Goal: Check status: Check status

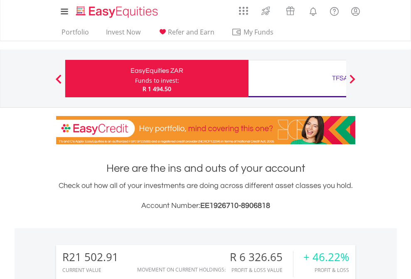
scroll to position [80, 131]
click at [135, 79] on div "Funds to invest:" at bounding box center [157, 81] width 44 height 8
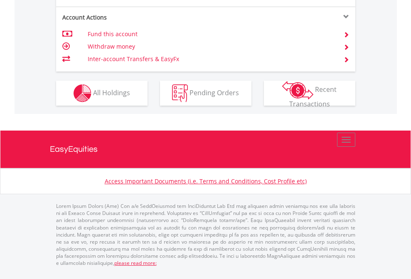
scroll to position [814, 0]
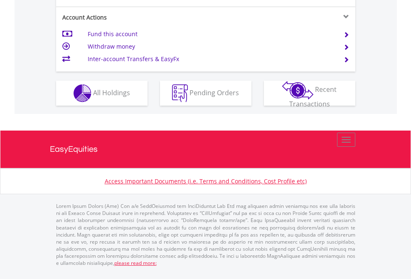
scroll to position [814, 0]
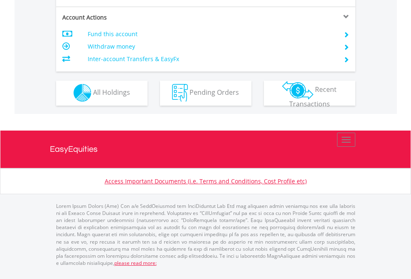
scroll to position [778, 0]
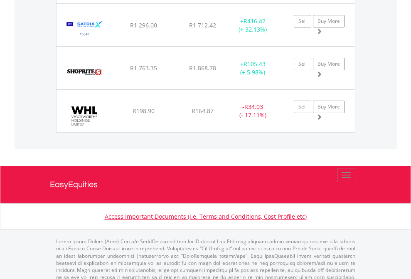
scroll to position [959, 0]
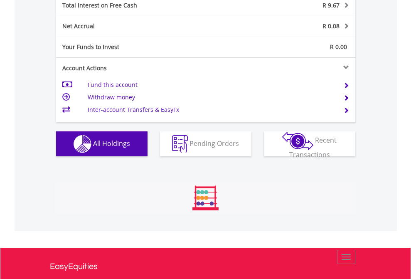
scroll to position [80, 131]
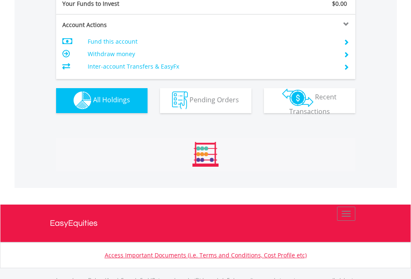
scroll to position [824, 0]
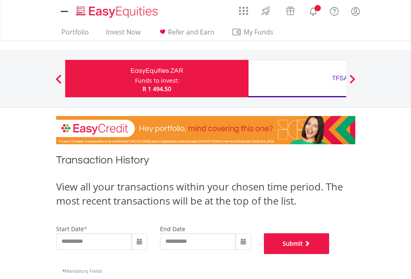
click at [330, 254] on button "Submit" at bounding box center [297, 243] width 66 height 21
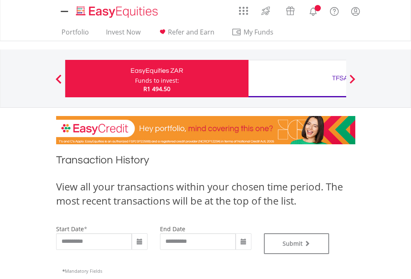
click at [297, 79] on div "TFSA" at bounding box center [340, 78] width 173 height 12
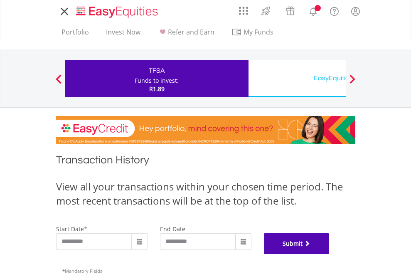
click at [330, 254] on button "Submit" at bounding box center [297, 243] width 66 height 21
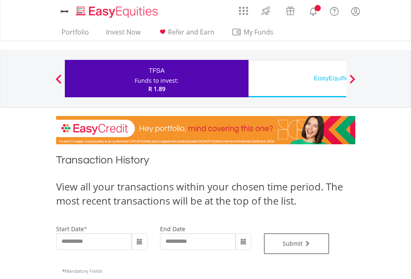
click at [297, 79] on div "EasyEquities USD" at bounding box center [340, 78] width 173 height 12
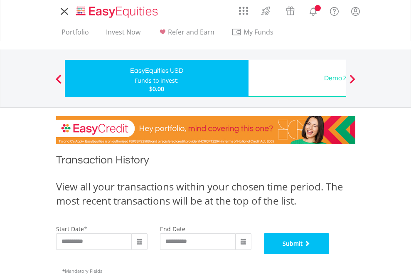
click at [330, 254] on button "Submit" at bounding box center [297, 243] width 66 height 21
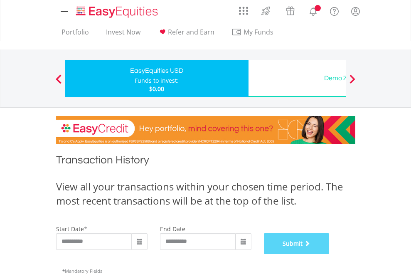
scroll to position [337, 0]
